Goal: Task Accomplishment & Management: Manage account settings

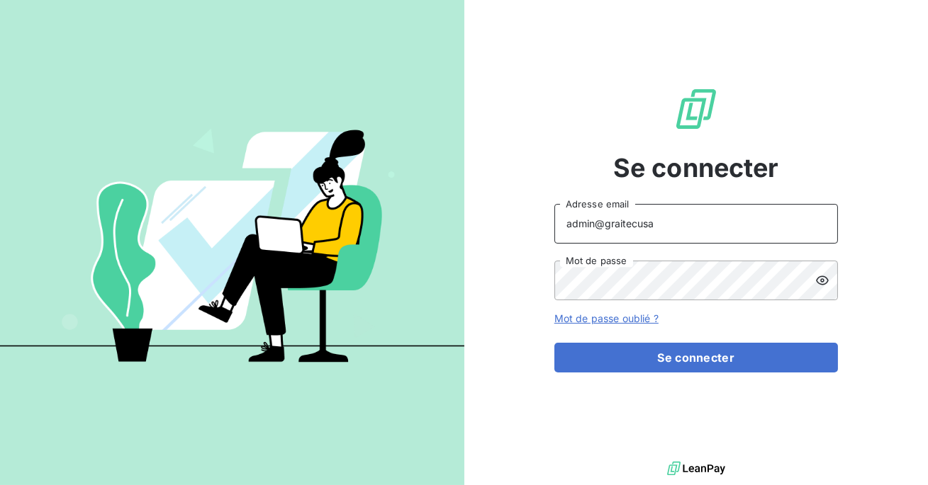
click at [685, 228] on input "admin@graitecusa" at bounding box center [696, 224] width 284 height 40
type input "admin@crousbfc"
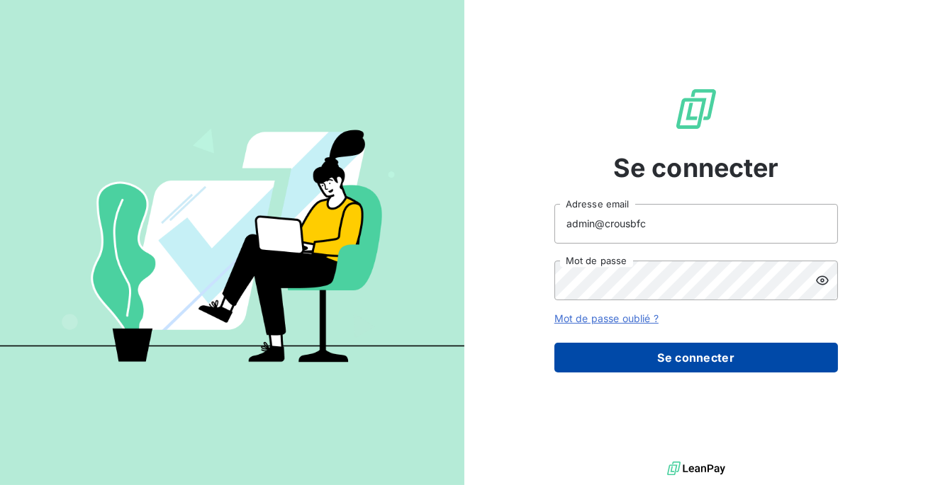
click at [681, 344] on button "Se connecter" at bounding box center [696, 358] width 284 height 30
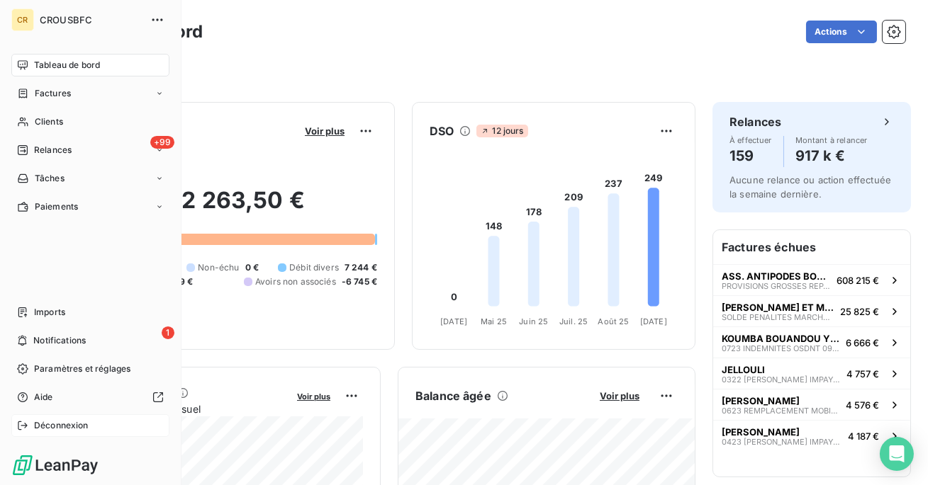
click at [63, 425] on span "Déconnexion" at bounding box center [61, 426] width 55 height 13
